Goal: Task Accomplishment & Management: Manage account settings

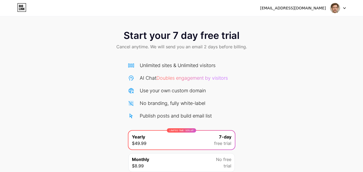
click at [344, 8] on icon at bounding box center [344, 8] width 2 height 1
click at [290, 20] on li "Logout" at bounding box center [312, 22] width 67 height 15
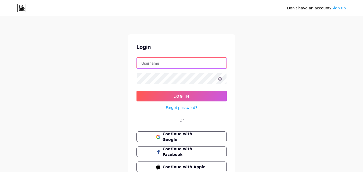
type input "[EMAIL_ADDRESS][DOMAIN_NAME]"
click at [187, 64] on input "[EMAIL_ADDRESS][DOMAIN_NAME]" at bounding box center [182, 63] width 90 height 11
paste input "[EMAIL_ADDRESS][DOMAIN_NAME]"
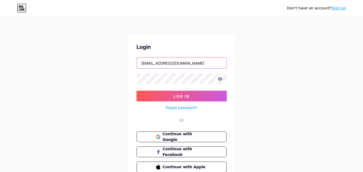
type input "[EMAIL_ADDRESS][DOMAIN_NAME]"
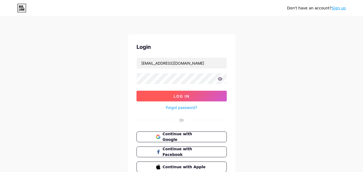
click at [149, 95] on button "Log In" at bounding box center [181, 96] width 90 height 11
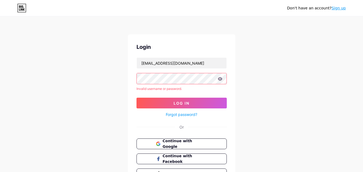
click at [257, 48] on div "Don't have an account? Sign up Login [EMAIL_ADDRESS][DOMAIN_NAME] Invalid usern…" at bounding box center [181, 102] width 363 height 205
click at [184, 114] on link "Forgot password?" at bounding box center [181, 115] width 31 height 6
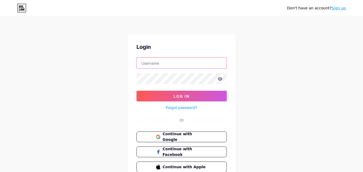
type input "[EMAIL_ADDRESS][DOMAIN_NAME]"
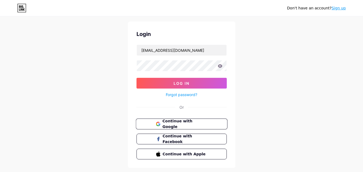
scroll to position [26, 0]
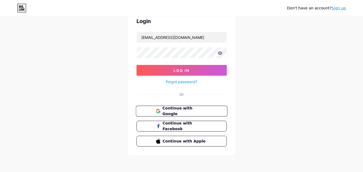
click at [162, 110] on span "Continue with Google" at bounding box center [182, 112] width 52 height 12
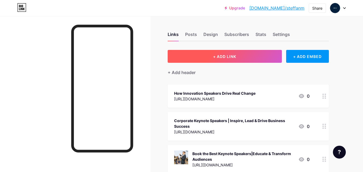
click at [211, 55] on button "+ ADD LINK" at bounding box center [225, 56] width 114 height 13
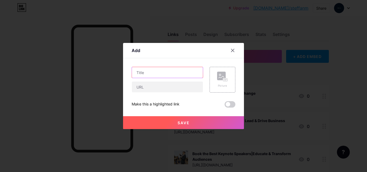
click at [151, 75] on input "text" at bounding box center [167, 72] width 71 height 11
paste input "Speak Your Mind: The Power of Mental Health Speakers"
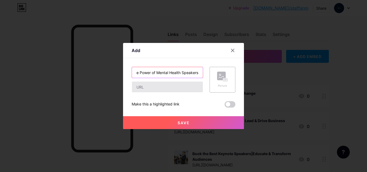
type input "Speak Your Mind: The Power of Mental Health Speakers"
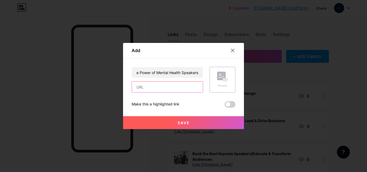
click at [157, 88] on input "text" at bounding box center [167, 87] width 71 height 11
paste input "https://www.letsengage.com/landing/mental-health-speakers"
type input "https://www.letsengage.com/landing/mental-health-speakers"
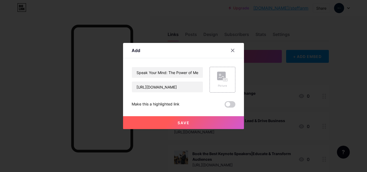
click at [187, 122] on span "Save" at bounding box center [184, 123] width 12 height 5
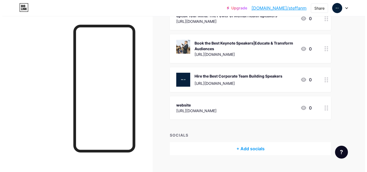
scroll to position [148, 0]
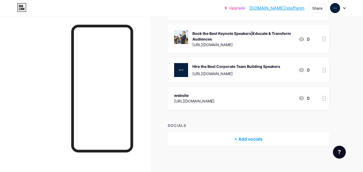
click at [254, 136] on div "+ Add socials" at bounding box center [248, 139] width 161 height 13
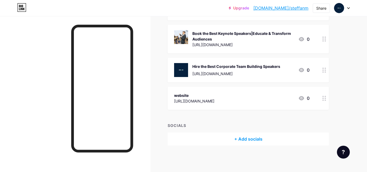
scroll to position [6, 0]
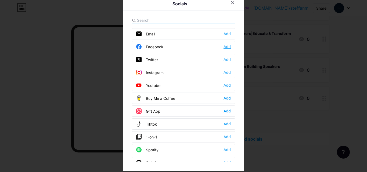
click at [224, 47] on div "Add" at bounding box center [227, 46] width 7 height 5
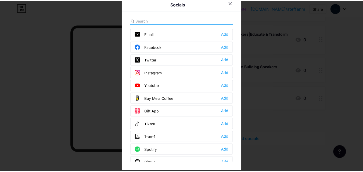
scroll to position [0, 0]
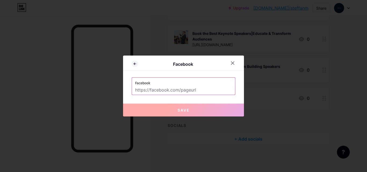
click at [165, 93] on input "text" at bounding box center [183, 90] width 97 height 9
paste input "https://www.facebook.com/BookWithEngage"
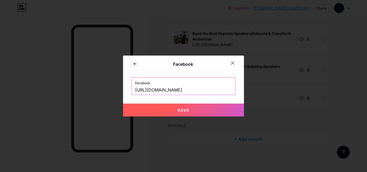
type input "https://www.facebook.com/BookWithEngage"
click at [196, 109] on button "Save" at bounding box center [183, 110] width 121 height 13
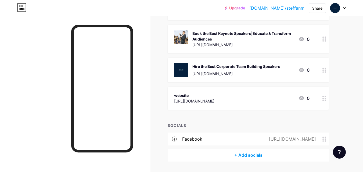
click at [254, 156] on div "+ Add socials" at bounding box center [248, 155] width 161 height 13
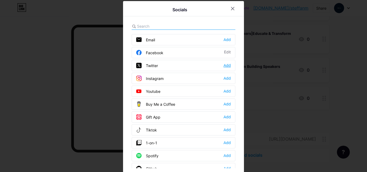
click at [226, 66] on div "Add" at bounding box center [227, 65] width 7 height 5
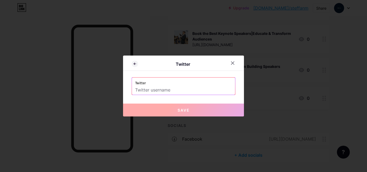
click at [163, 89] on input "text" at bounding box center [183, 90] width 97 height 9
paste input "https://twitter.com/bookwithEngage"
type input "https://twitter.com/bookwithEngage"
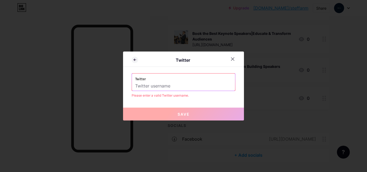
click at [162, 86] on input "text" at bounding box center [183, 86] width 97 height 9
paste input "https://twitter.com/bookwithEngage"
drag, startPoint x: 158, startPoint y: 86, endPoint x: 109, endPoint y: 84, distance: 48.7
click at [109, 84] on div "Twitter Twitter https://twitter.com/bookwithEngage Please enter a valid Twitter…" at bounding box center [183, 86] width 367 height 172
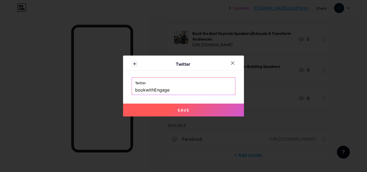
click at [180, 109] on span "Save" at bounding box center [184, 110] width 12 height 5
type input "https://twitter.com/bookwithEngage"
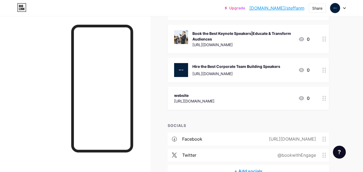
click at [294, 139] on div "https://www.facebook.com/BookWithEngage" at bounding box center [291, 139] width 62 height 6
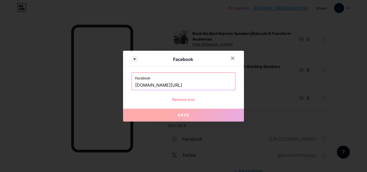
click at [179, 82] on input "www.facebook.com/BookWithEngage" at bounding box center [183, 85] width 97 height 9
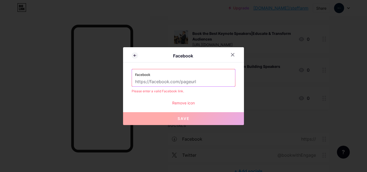
paste input "www.facebook.com/BookWithEngage"
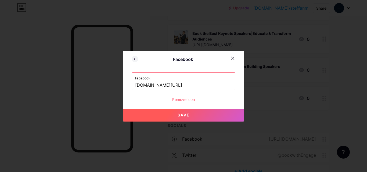
click at [194, 116] on button "Save" at bounding box center [183, 115] width 121 height 13
type input "https://www.facebook.com/BookWithEngage"
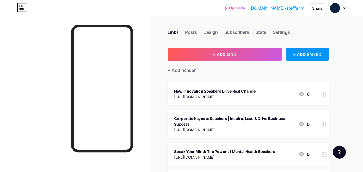
scroll to position [1, 0]
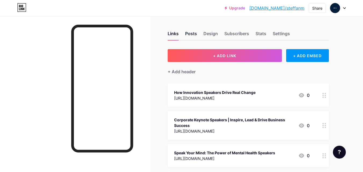
click at [190, 34] on div "Posts" at bounding box center [191, 35] width 12 height 10
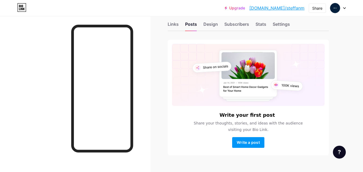
scroll to position [20, 0]
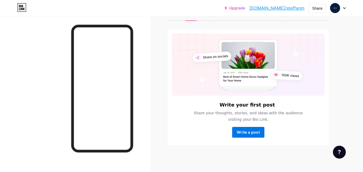
click at [248, 132] on span "Write a post" at bounding box center [248, 132] width 23 height 5
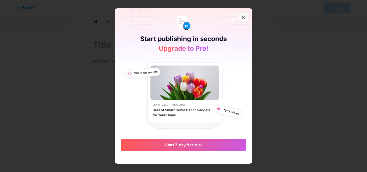
click at [244, 15] on div at bounding box center [243, 18] width 10 height 10
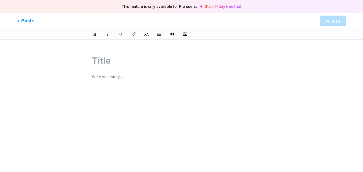
click at [98, 62] on input "text" at bounding box center [181, 60] width 179 height 13
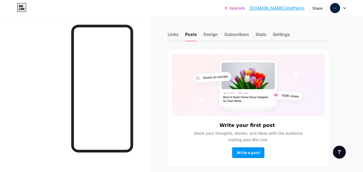
click at [297, 10] on link "bio.link/steffanm" at bounding box center [276, 8] width 55 height 6
click at [346, 8] on div "Upgrade bio.link/steffa... bio.link/steffanm Share Switch accounts Lets Engage …" at bounding box center [181, 8] width 363 height 10
click at [345, 9] on div at bounding box center [338, 8] width 16 height 10
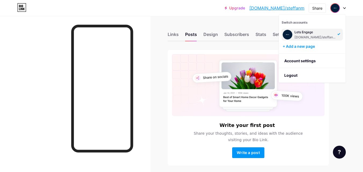
click at [221, 19] on div "Links Posts Design Subscribers Stats Settings Write your first post Share your …" at bounding box center [175, 104] width 351 height 177
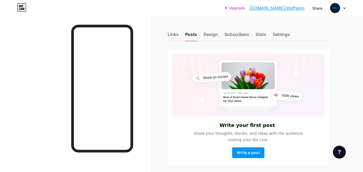
click at [345, 6] on div at bounding box center [338, 8] width 16 height 10
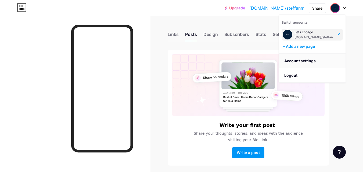
click at [305, 59] on link "Account settings" at bounding box center [312, 61] width 67 height 15
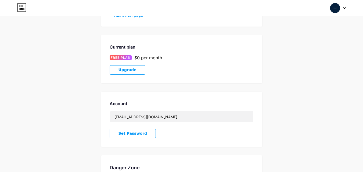
scroll to position [21, 0]
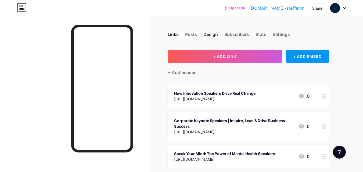
click at [211, 35] on div "Design" at bounding box center [210, 36] width 15 height 10
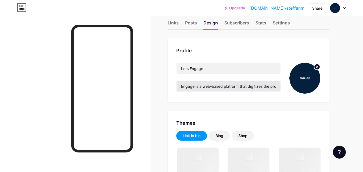
scroll to position [18, 0]
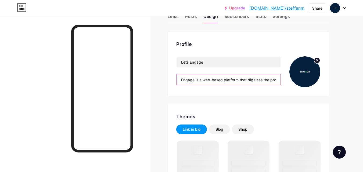
click at [222, 78] on input "Engage is a web-based platform that digitizes the process of booking anything f…" at bounding box center [229, 79] width 104 height 11
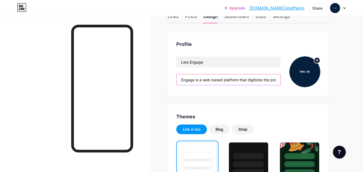
click at [222, 78] on input "Engage is a web-based platform that digitizes the process of booking anything f…" at bounding box center [229, 79] width 104 height 11
paste input "Lets Engage is a digital platform that simplifies the process to book talent on…"
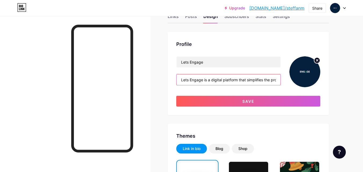
scroll to position [0, 559]
type input "Lets Engage is a digital platform that simplifies the process to book talent on…"
click at [245, 107] on div "Profile Lets Engage Lets Engage is a digital platform that simplifies the proce…" at bounding box center [248, 73] width 161 height 83
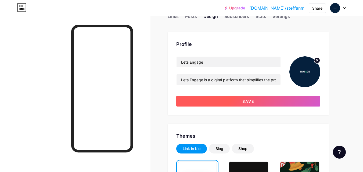
click at [240, 103] on button "Save" at bounding box center [248, 101] width 144 height 11
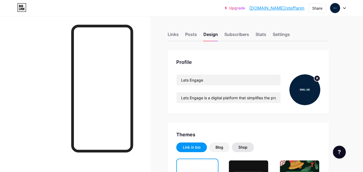
scroll to position [72, 0]
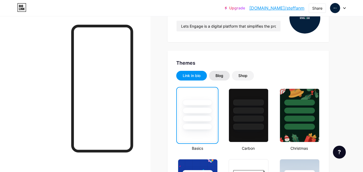
click at [218, 75] on div "Blog" at bounding box center [219, 75] width 8 height 5
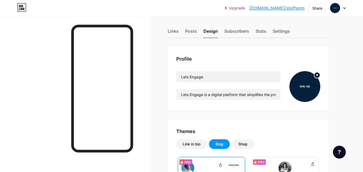
scroll to position [0, 0]
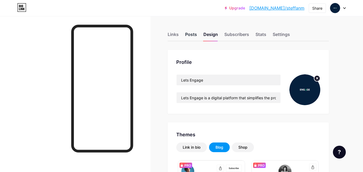
click at [191, 34] on div "Posts" at bounding box center [191, 36] width 12 height 10
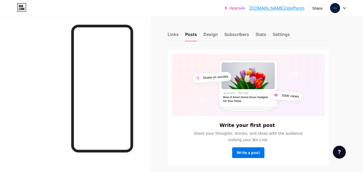
click at [246, 156] on button "Write a post" at bounding box center [248, 153] width 32 height 11
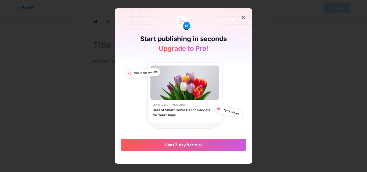
click at [243, 17] on icon at bounding box center [243, 17] width 4 height 4
